Goal: Navigation & Orientation: Find specific page/section

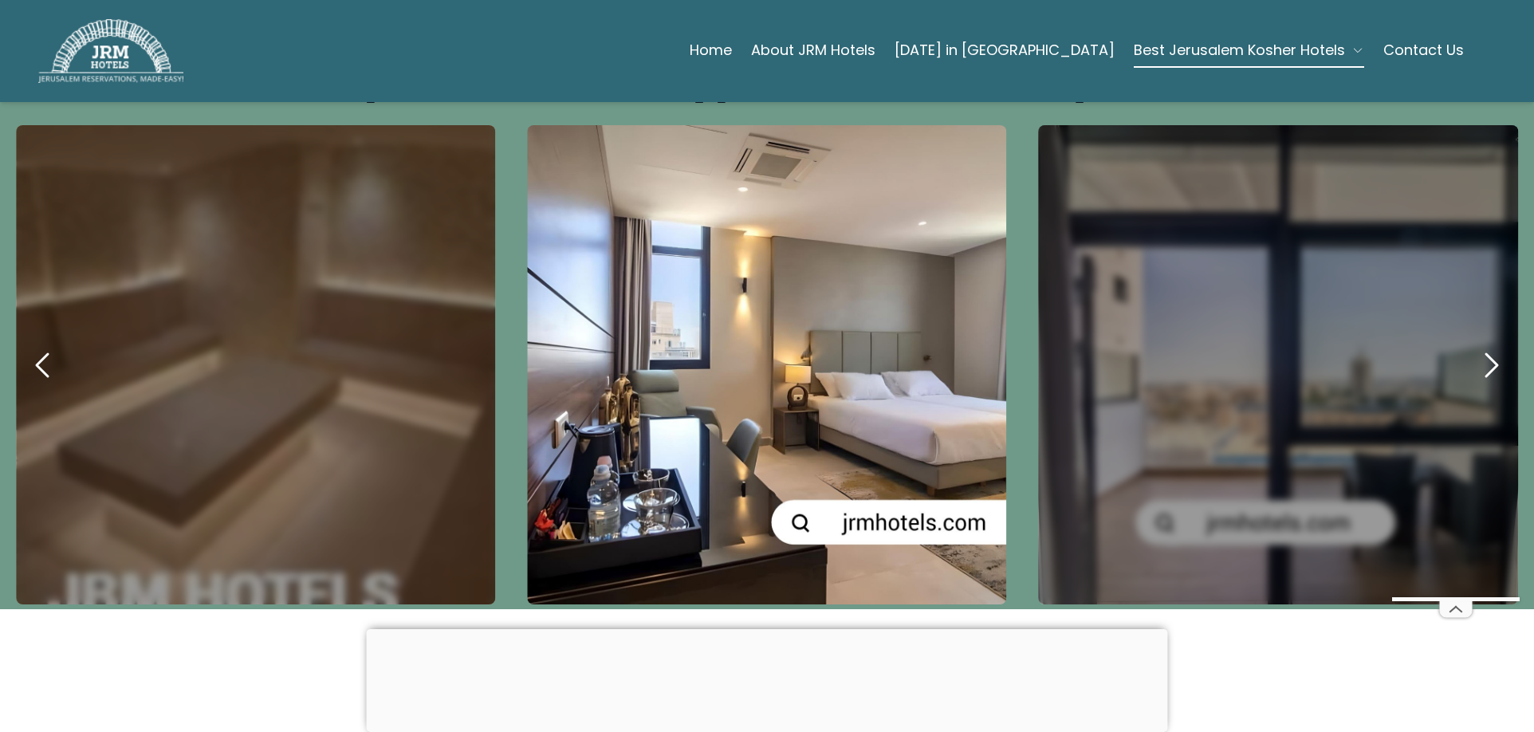
scroll to position [877, 0]
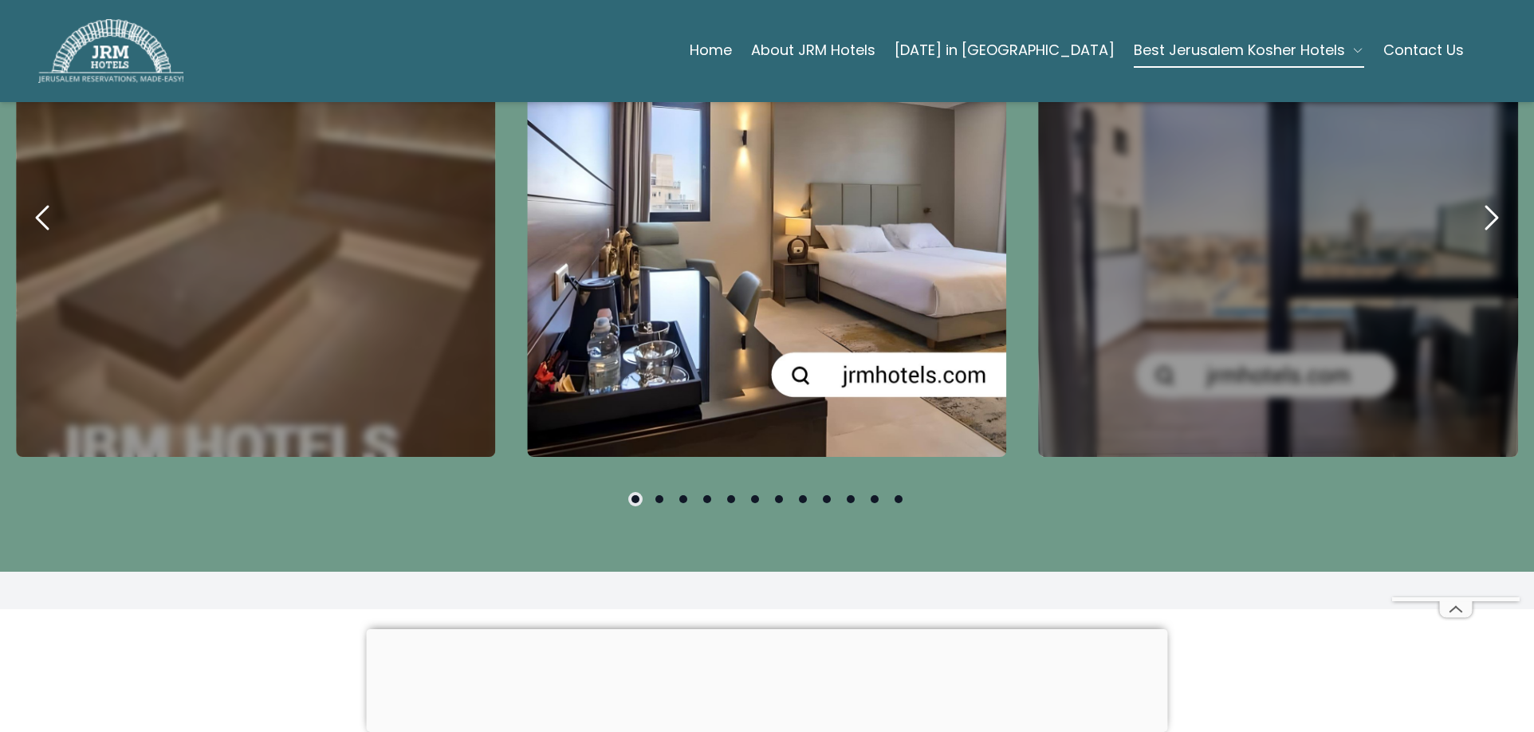
click at [655, 495] on button at bounding box center [659, 499] width 8 height 8
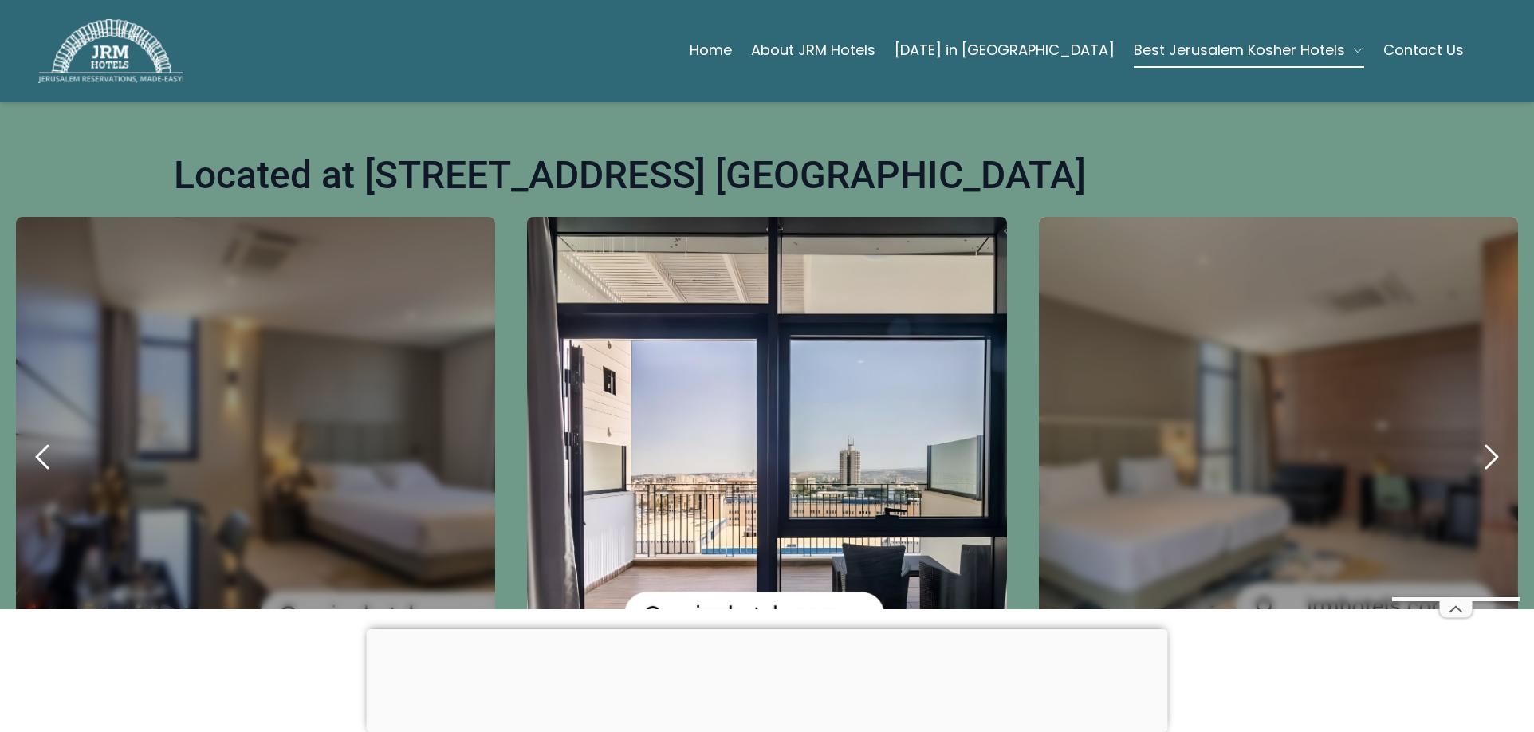
scroll to position [797, 0]
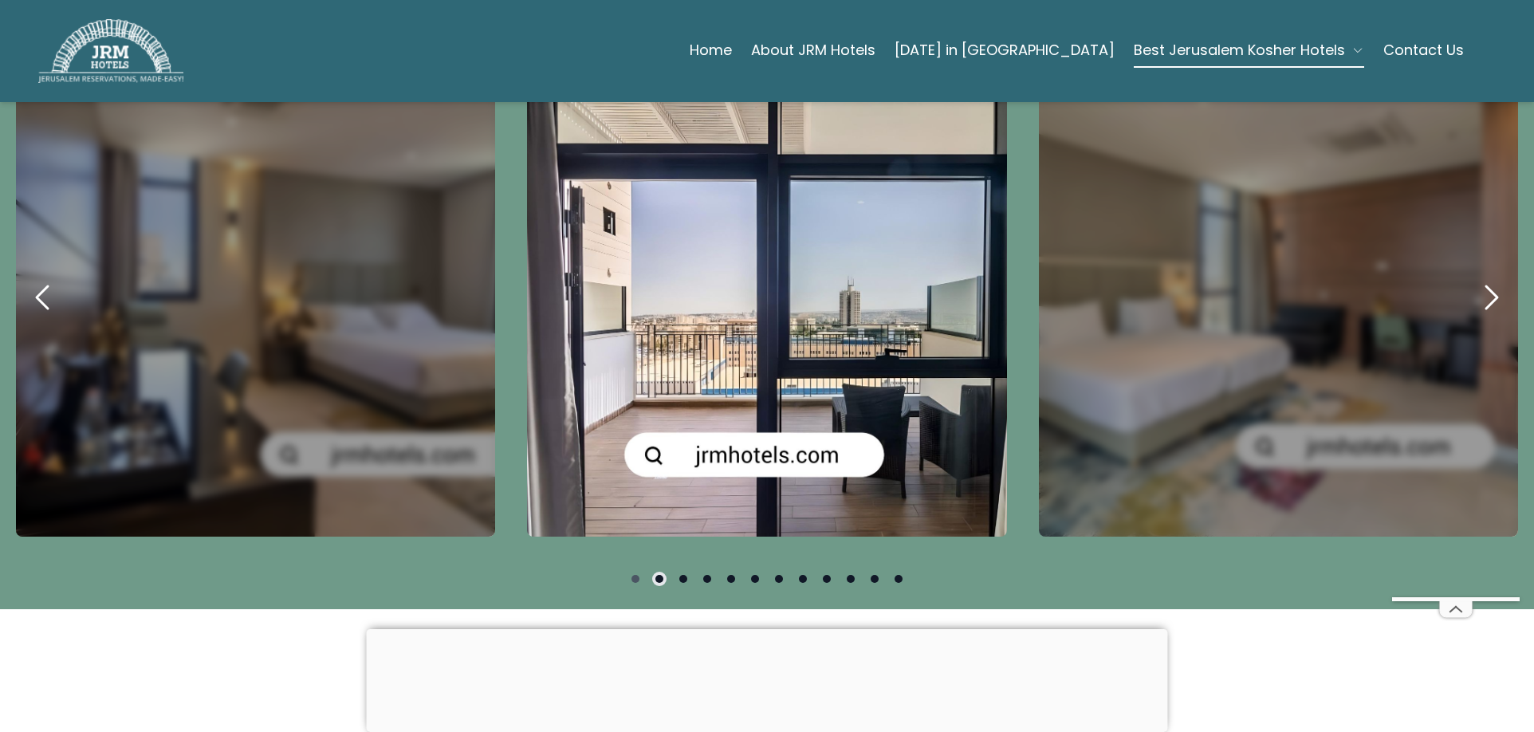
click at [681, 575] on button at bounding box center [683, 579] width 8 height 8
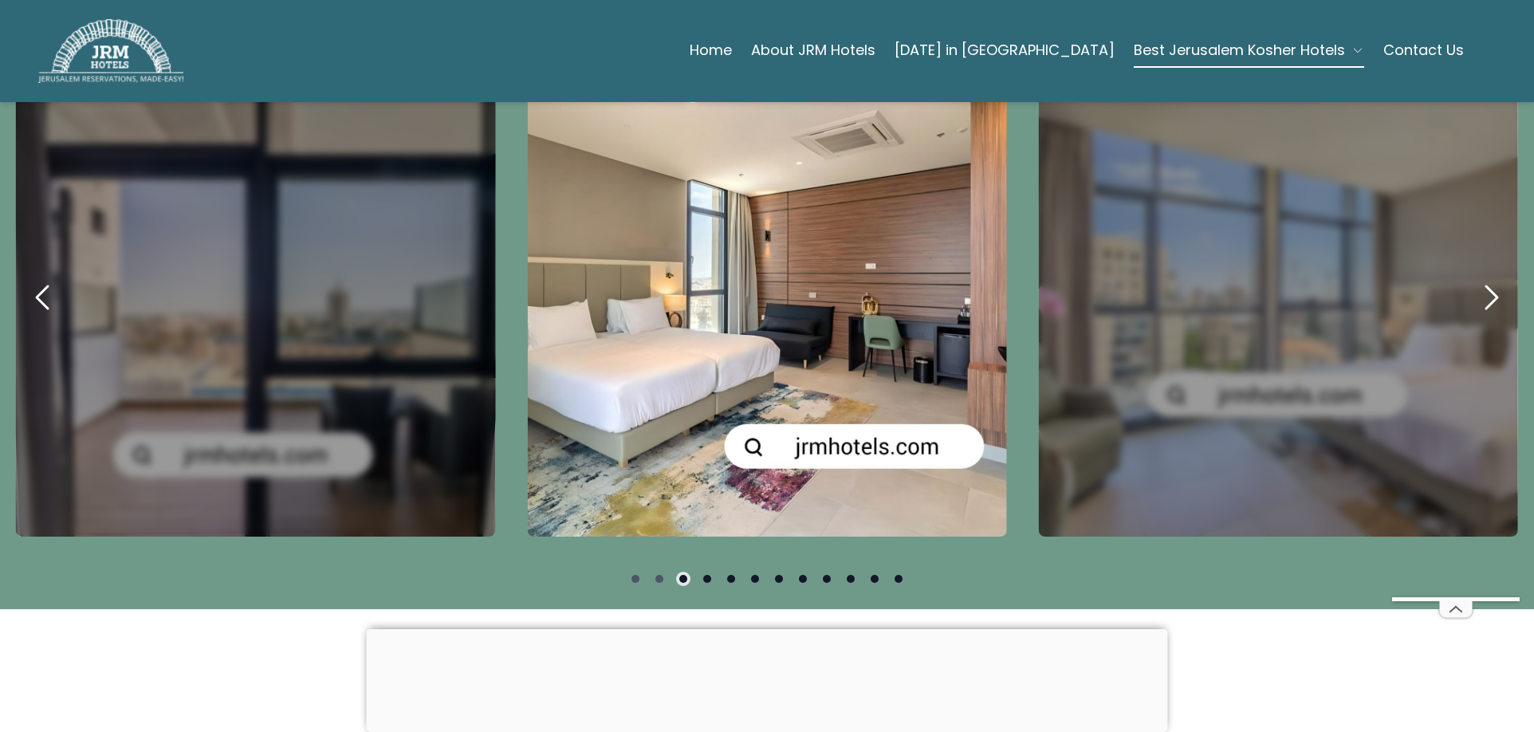
click at [705, 575] on button at bounding box center [707, 579] width 8 height 8
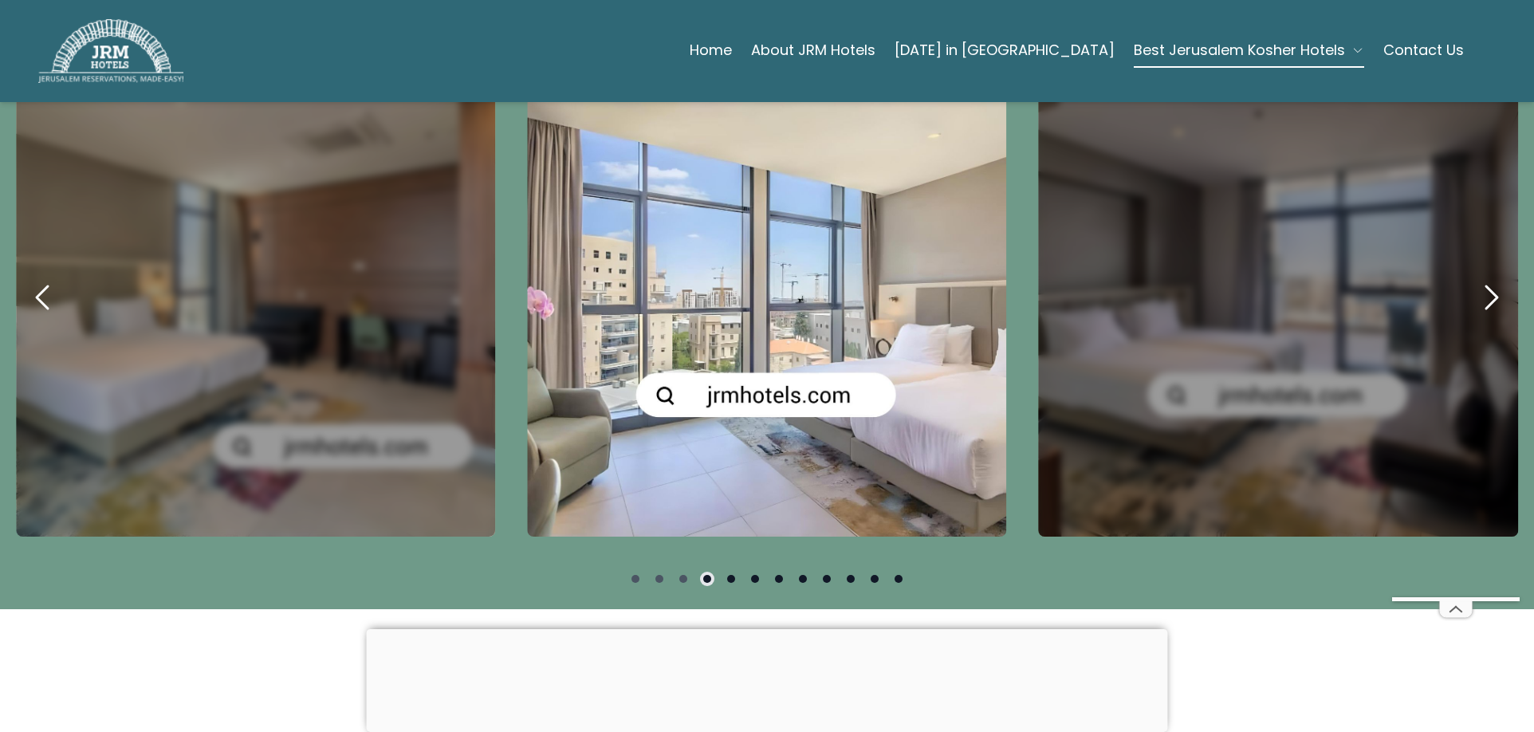
click at [727, 575] on button at bounding box center [731, 579] width 8 height 8
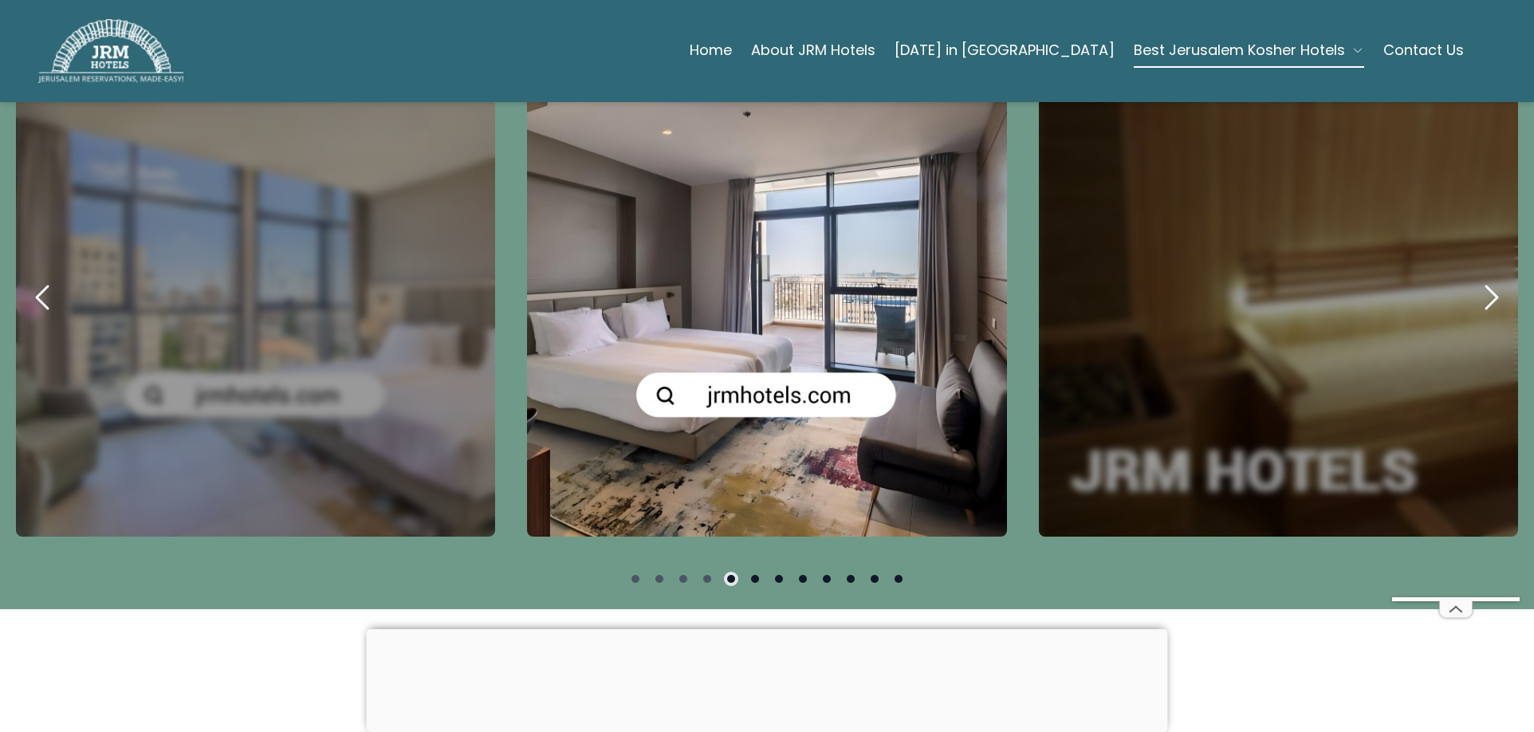
click at [751, 575] on button at bounding box center [755, 579] width 8 height 8
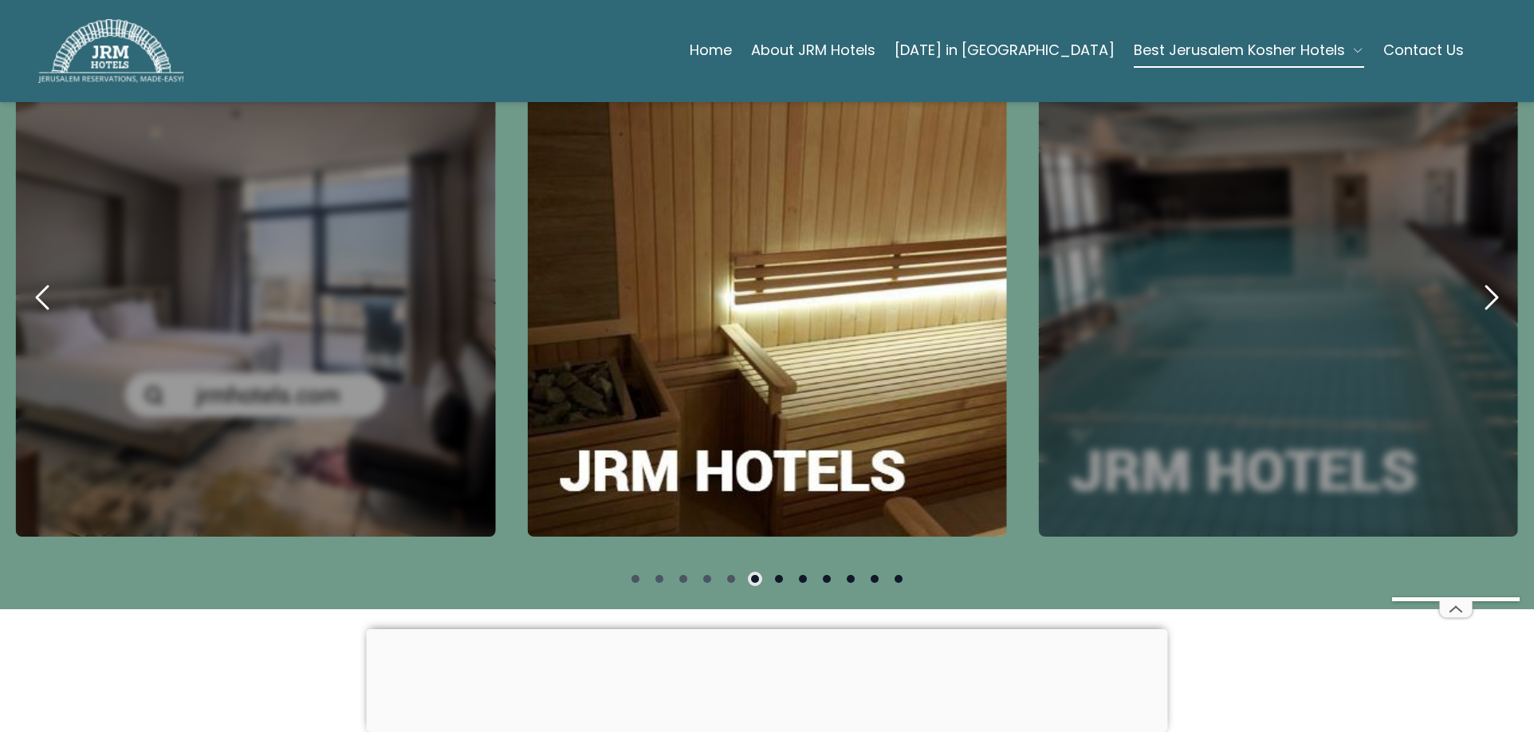
click at [775, 575] on button at bounding box center [779, 579] width 8 height 8
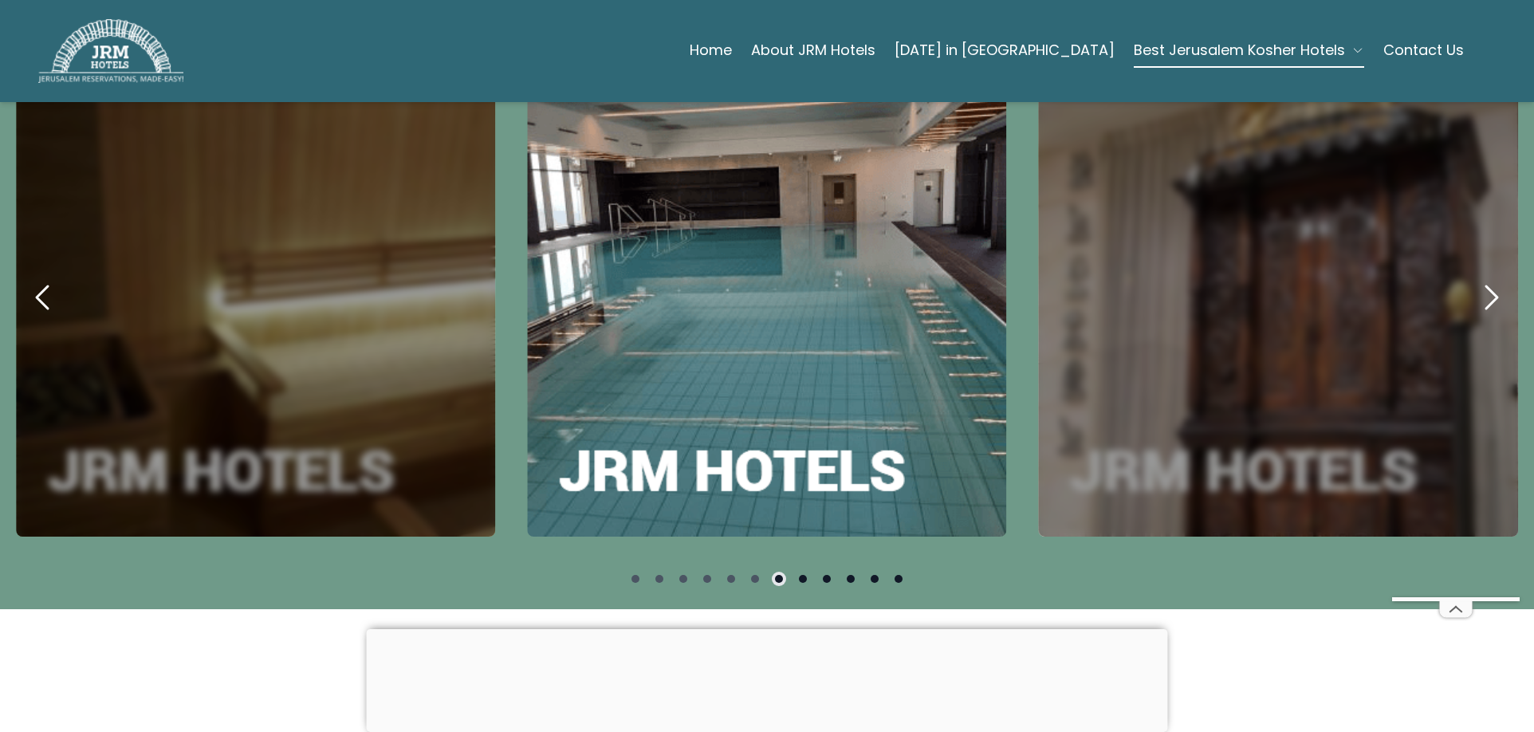
click at [800, 575] on button at bounding box center [803, 579] width 8 height 8
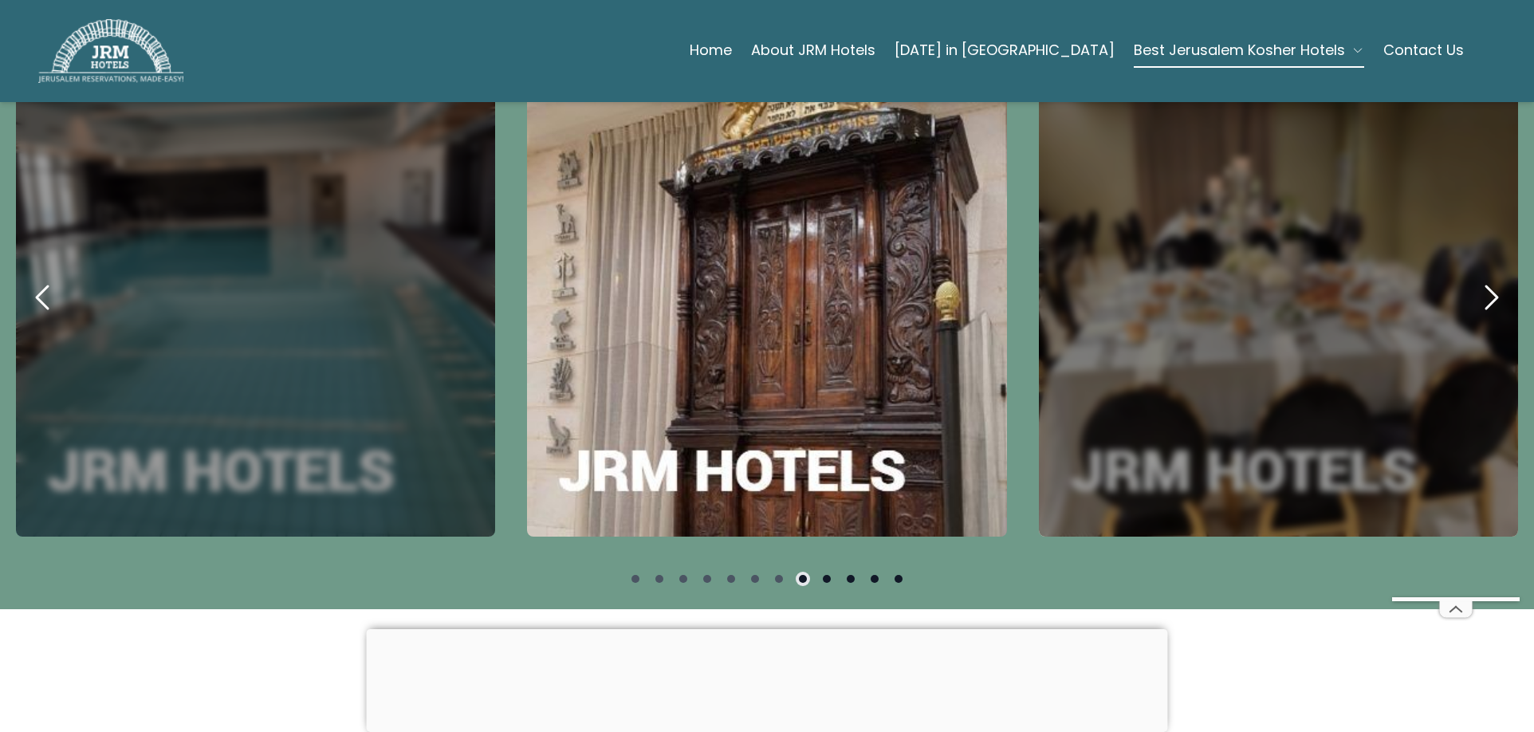
click at [823, 575] on button at bounding box center [827, 579] width 8 height 8
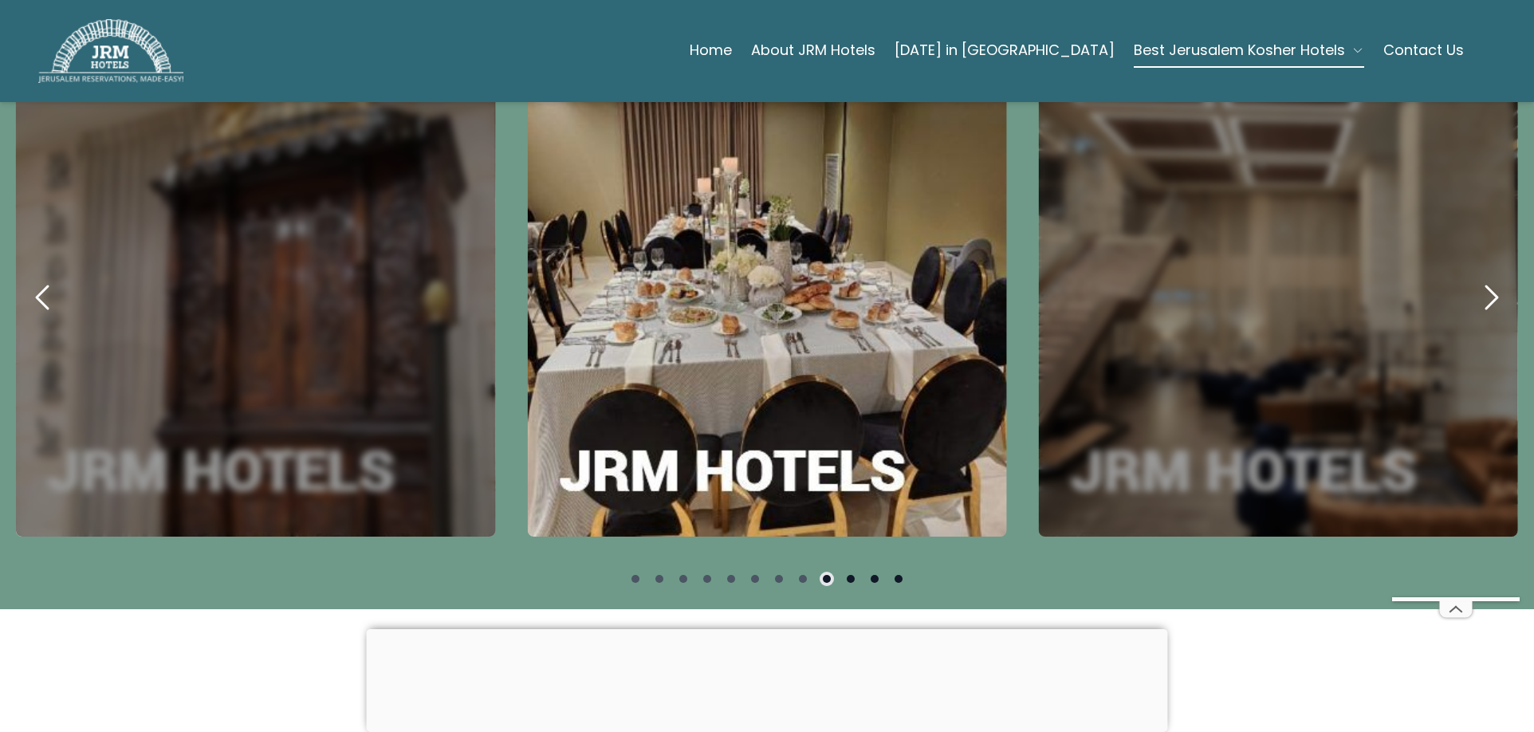
click at [847, 575] on button at bounding box center [851, 579] width 8 height 8
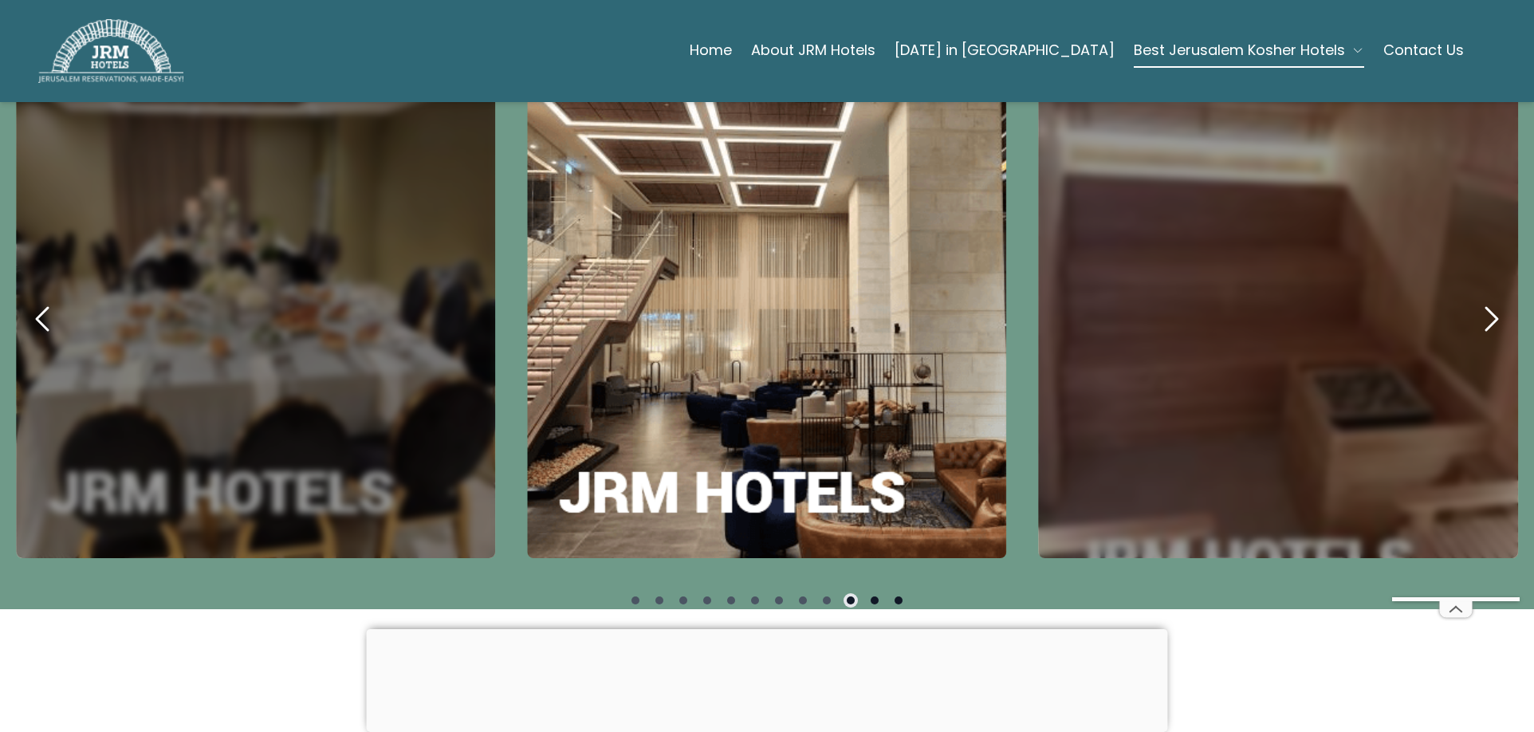
scroll to position [877, 0]
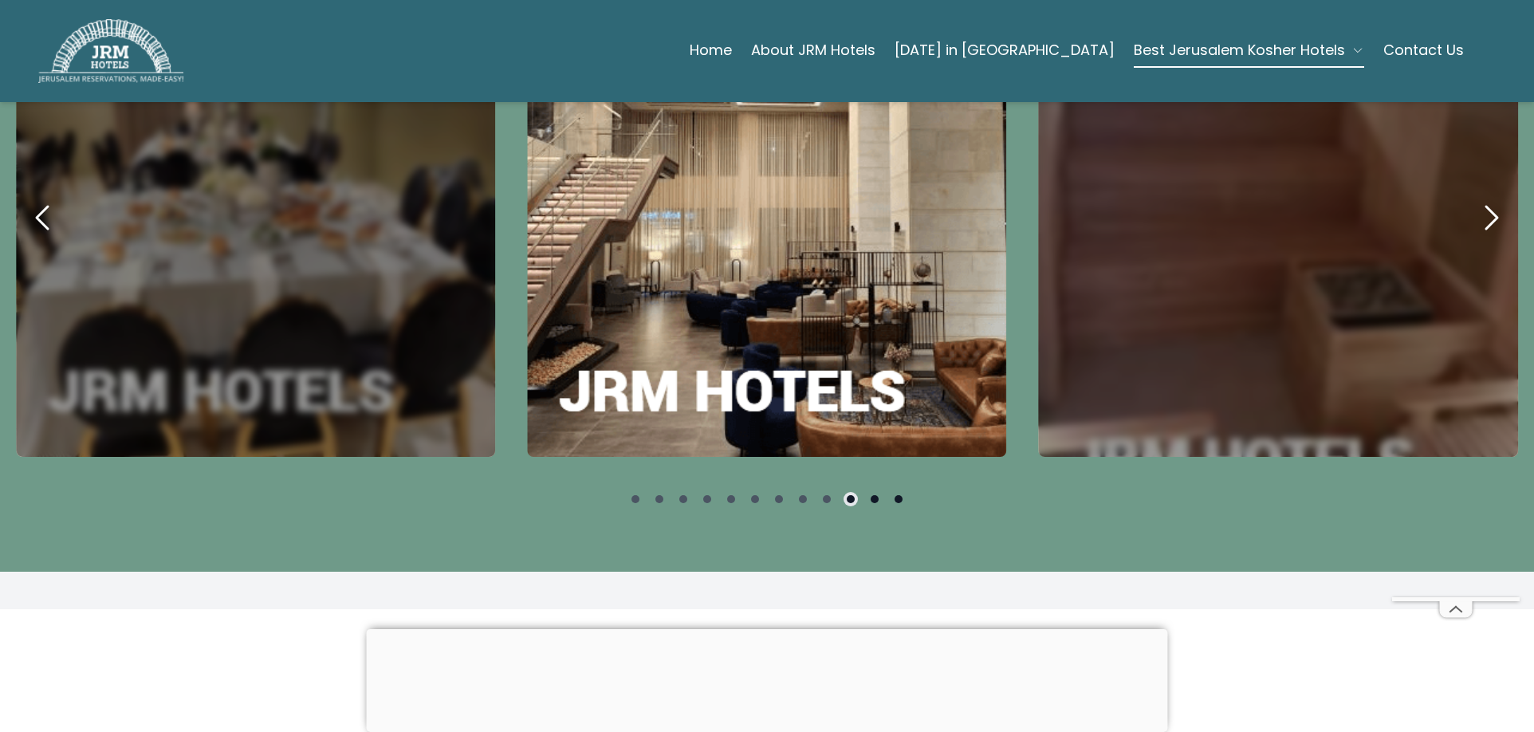
click at [871, 495] on button at bounding box center [875, 499] width 8 height 8
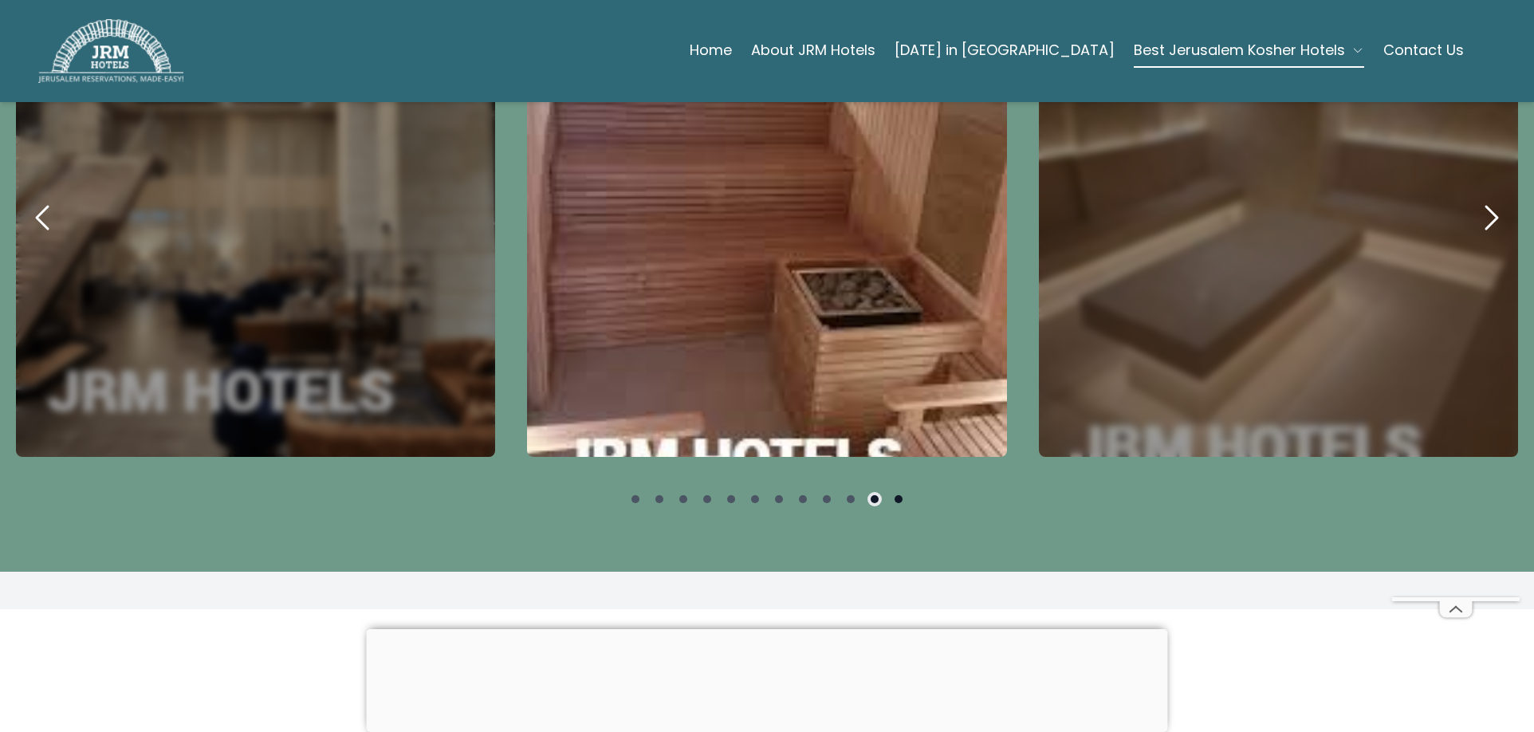
click at [895, 495] on button at bounding box center [899, 499] width 8 height 8
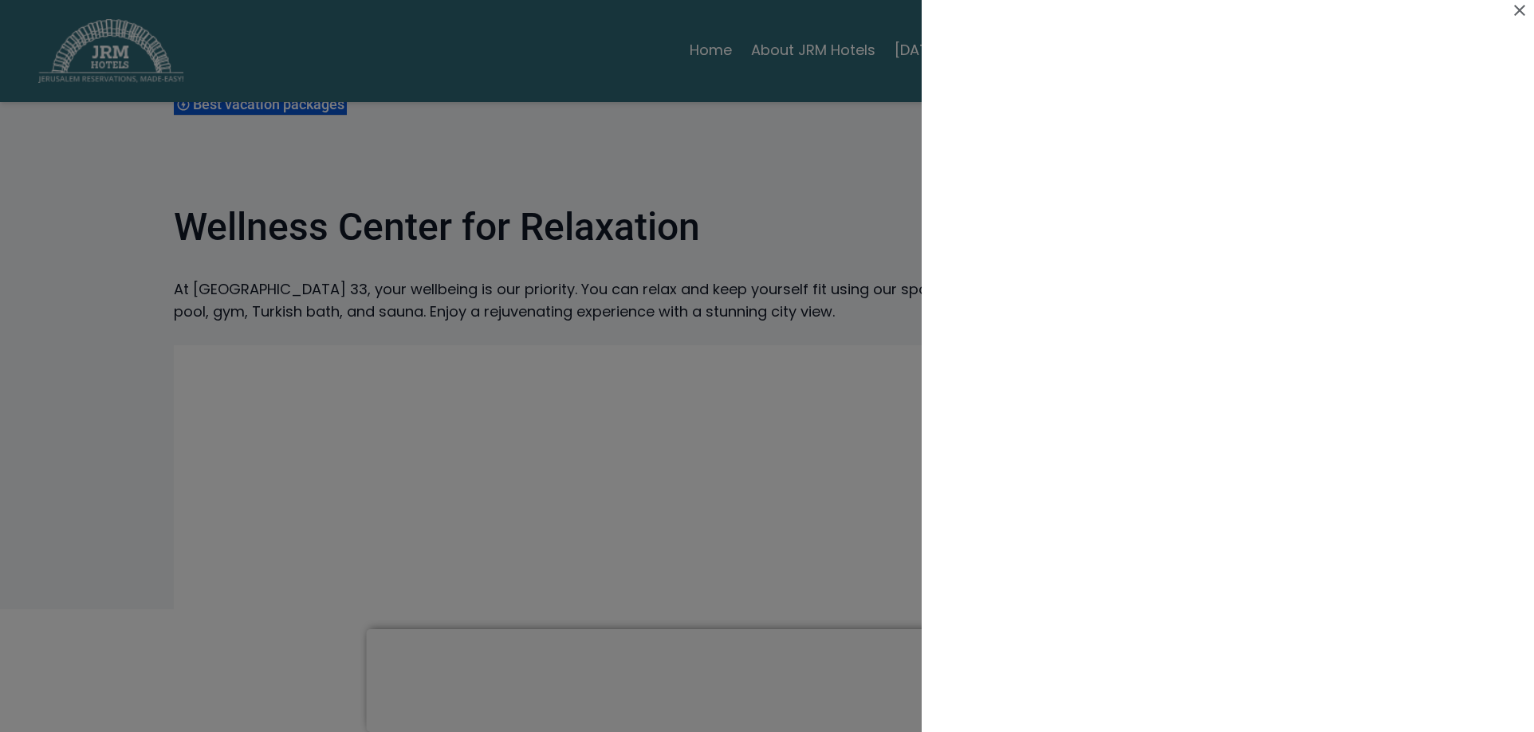
scroll to position [0, 0]
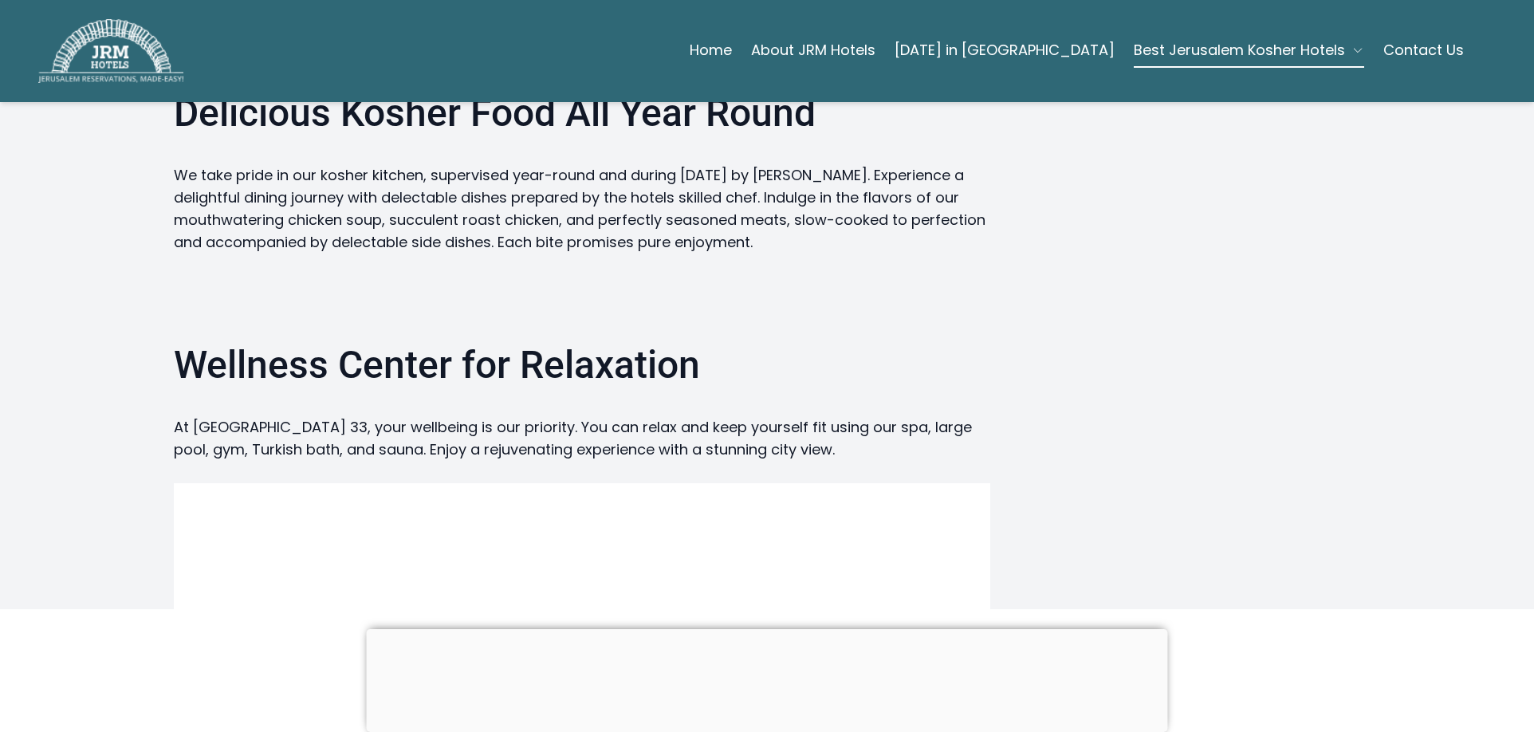
scroll to position [2073, 0]
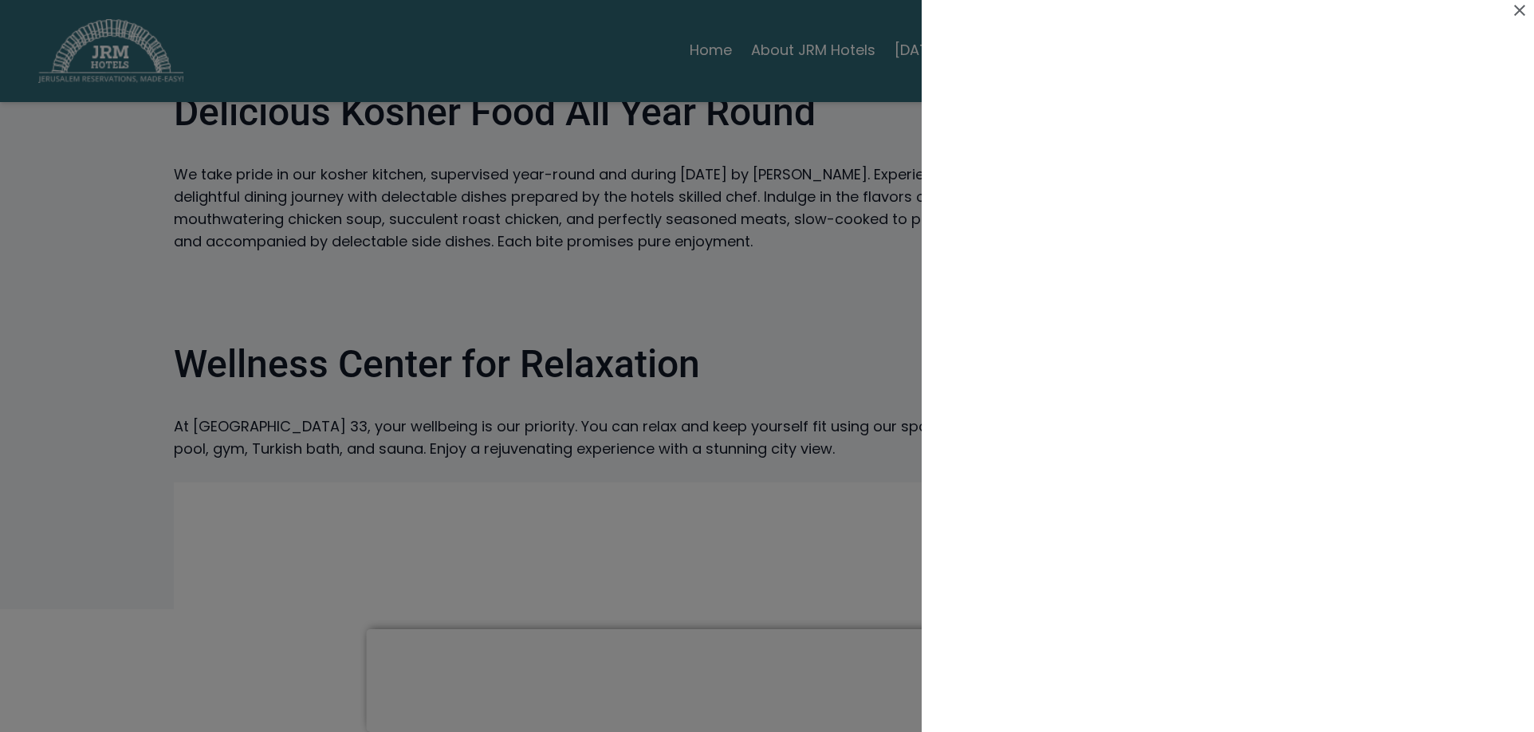
drag, startPoint x: 648, startPoint y: 348, endPoint x: 647, endPoint y: 361, distance: 13.6
click at [647, 361] on div at bounding box center [767, 366] width 1534 height 732
